Goal: Check status

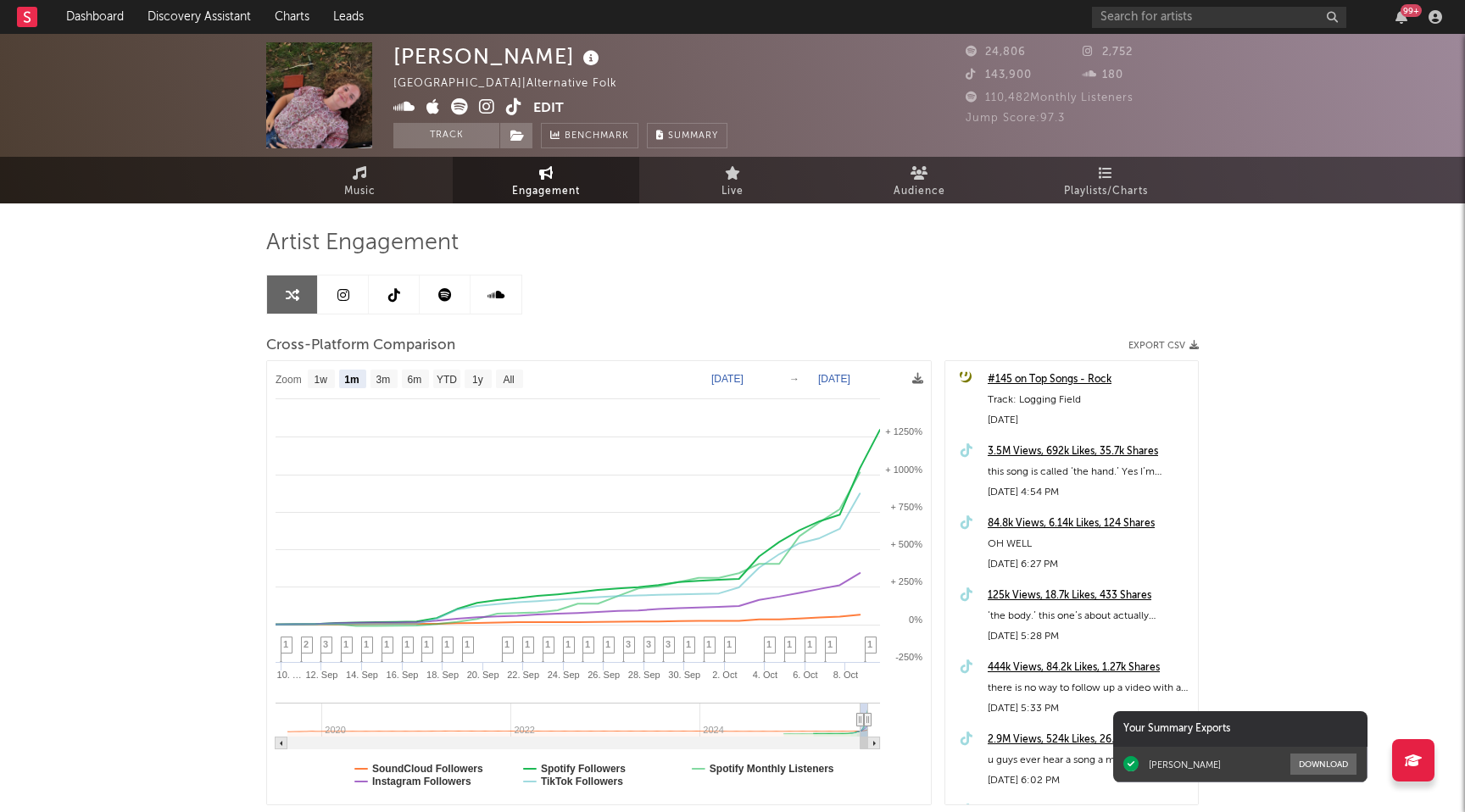
select select "1m"
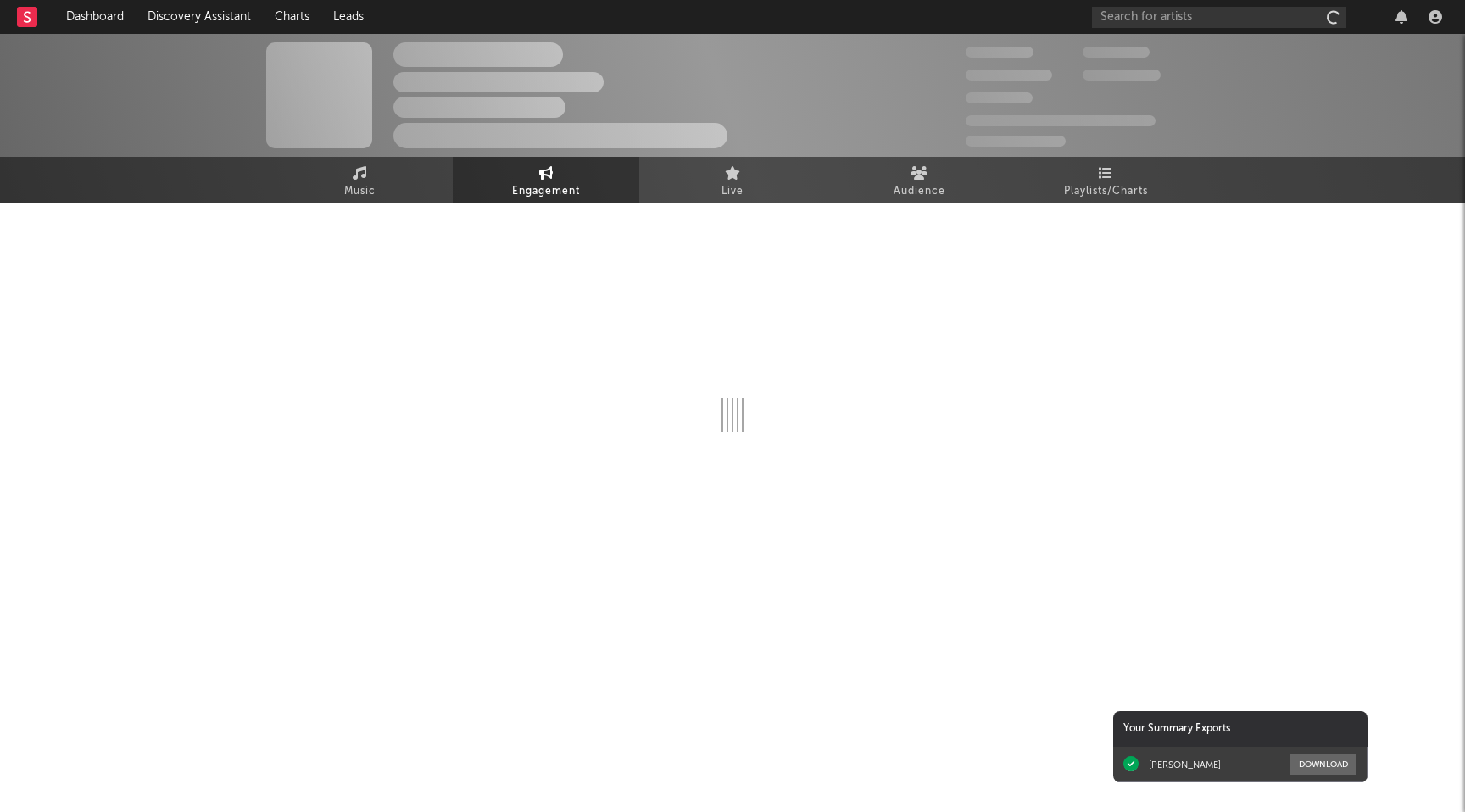
select select "1w"
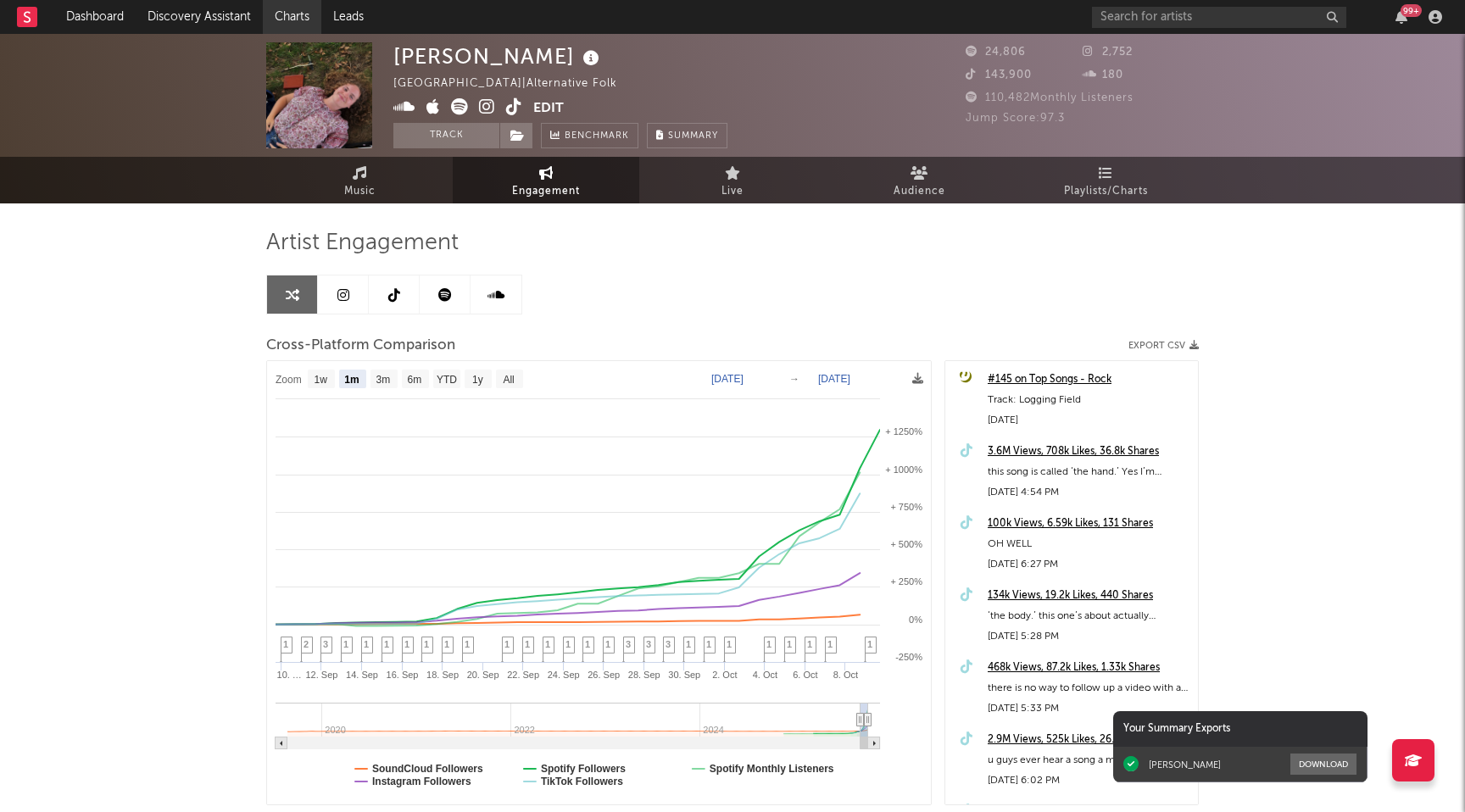
select select "1m"
